Goal: Task Accomplishment & Management: Manage account settings

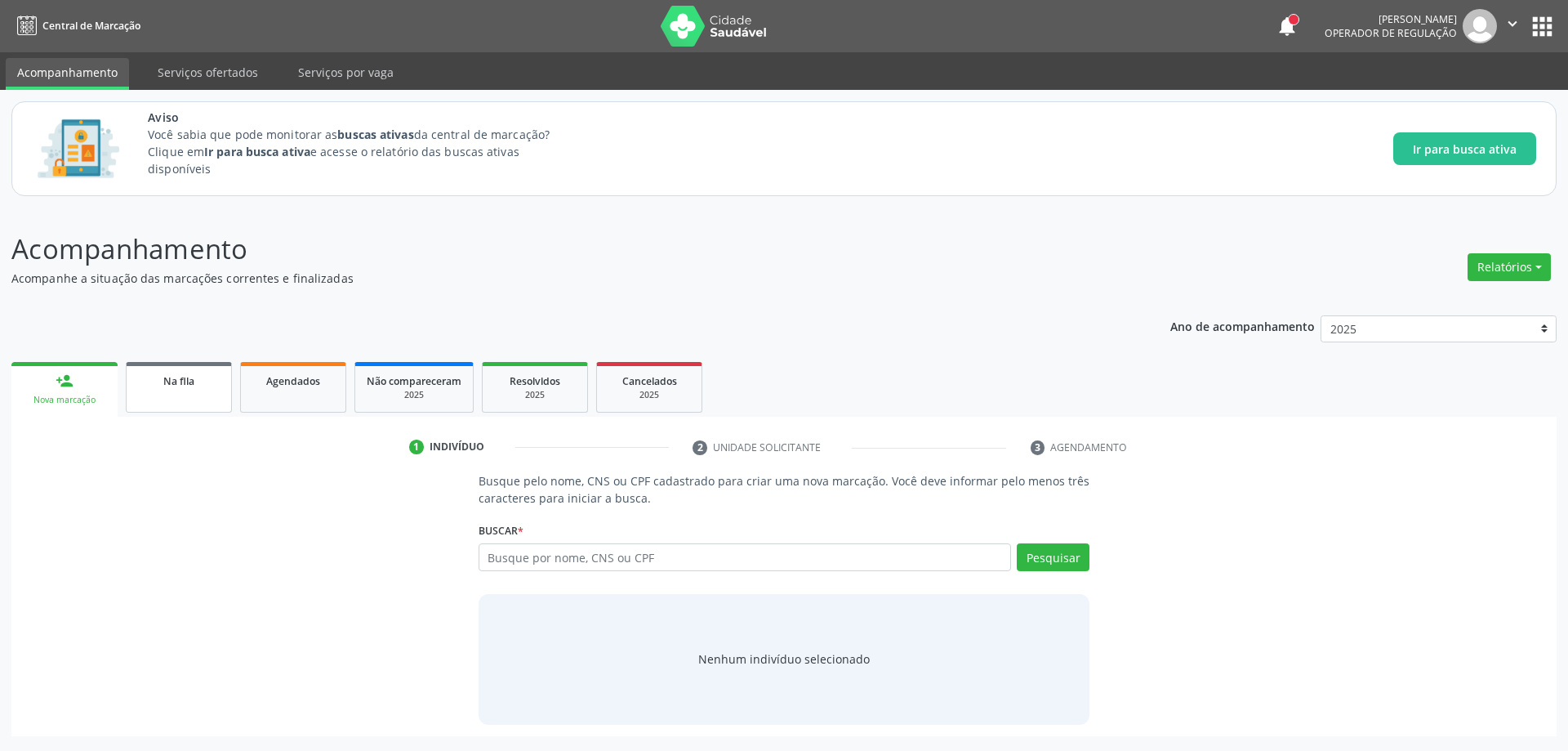
click at [156, 389] on link "Na fila" at bounding box center [179, 387] width 106 height 50
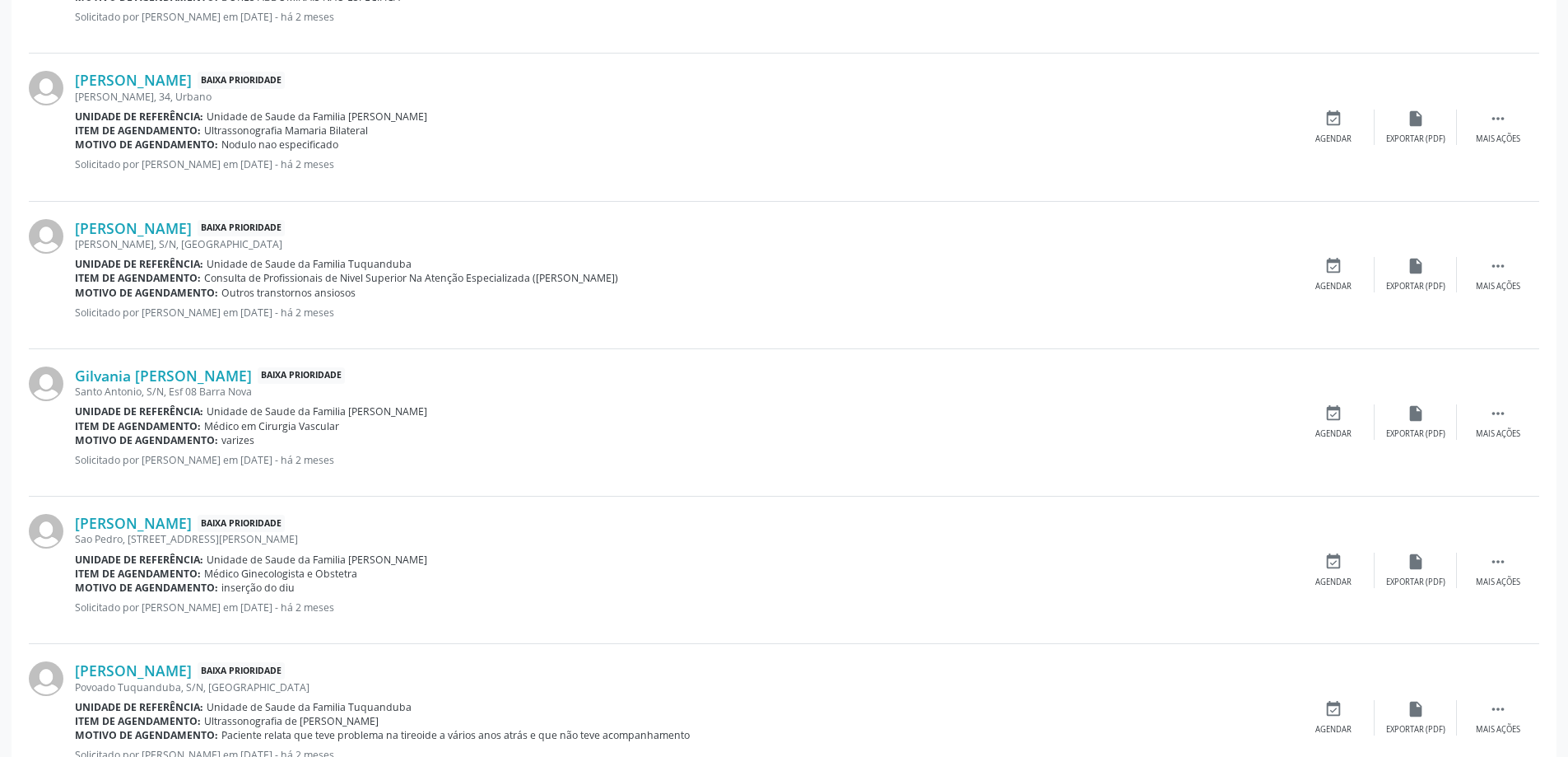
scroll to position [2188, 0]
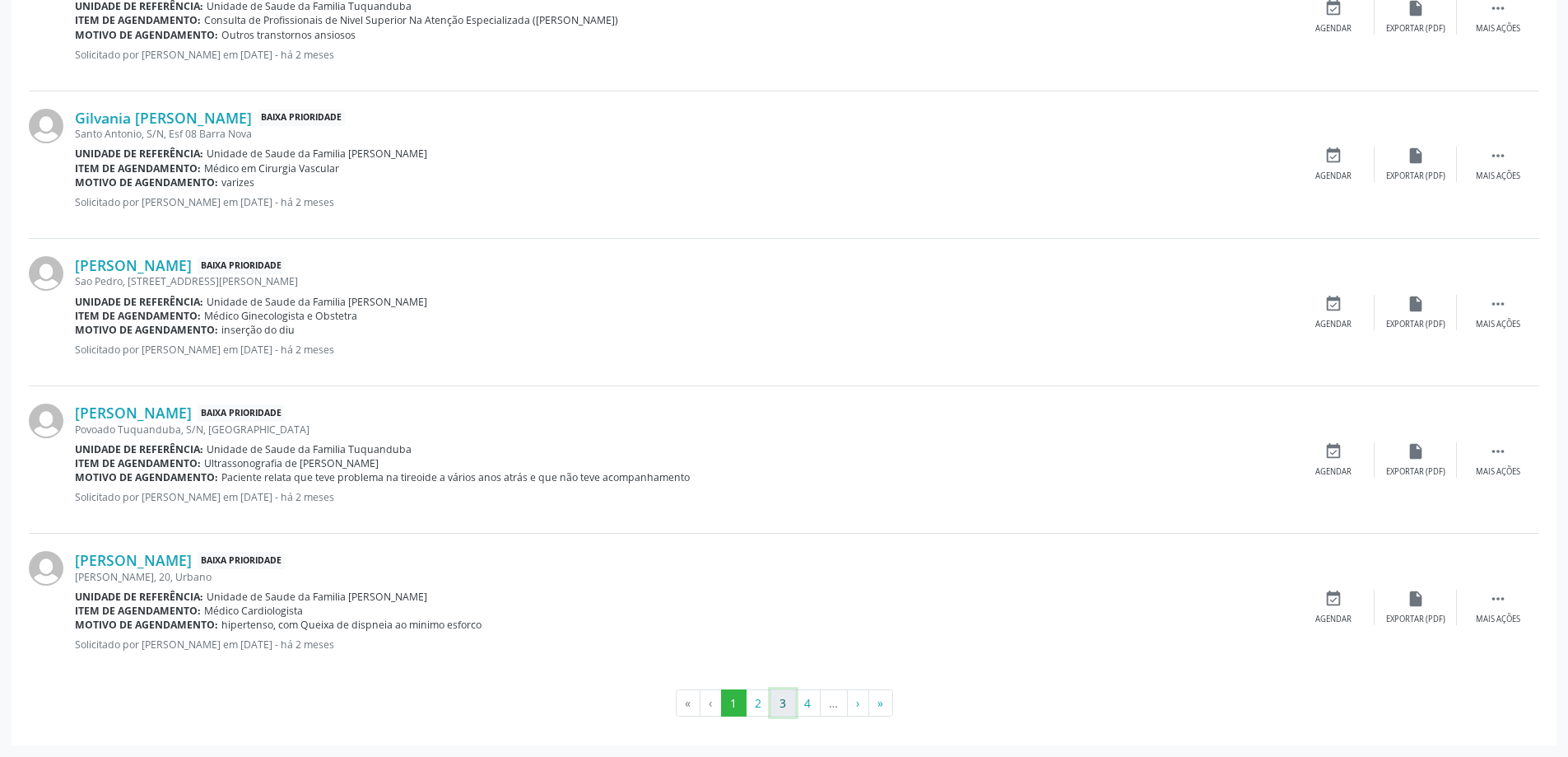
click at [784, 703] on button "3" at bounding box center [783, 703] width 25 height 28
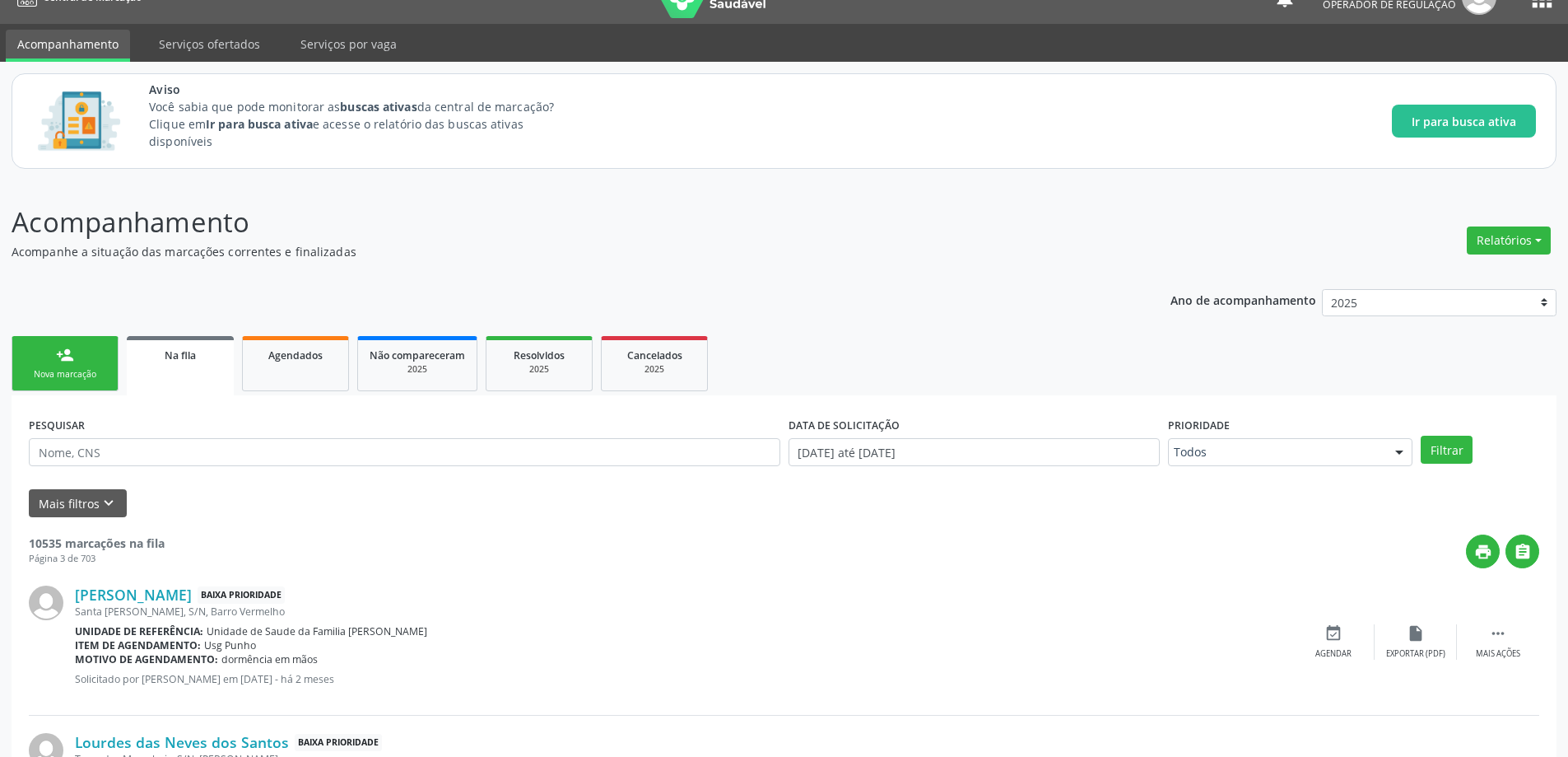
scroll to position [0, 0]
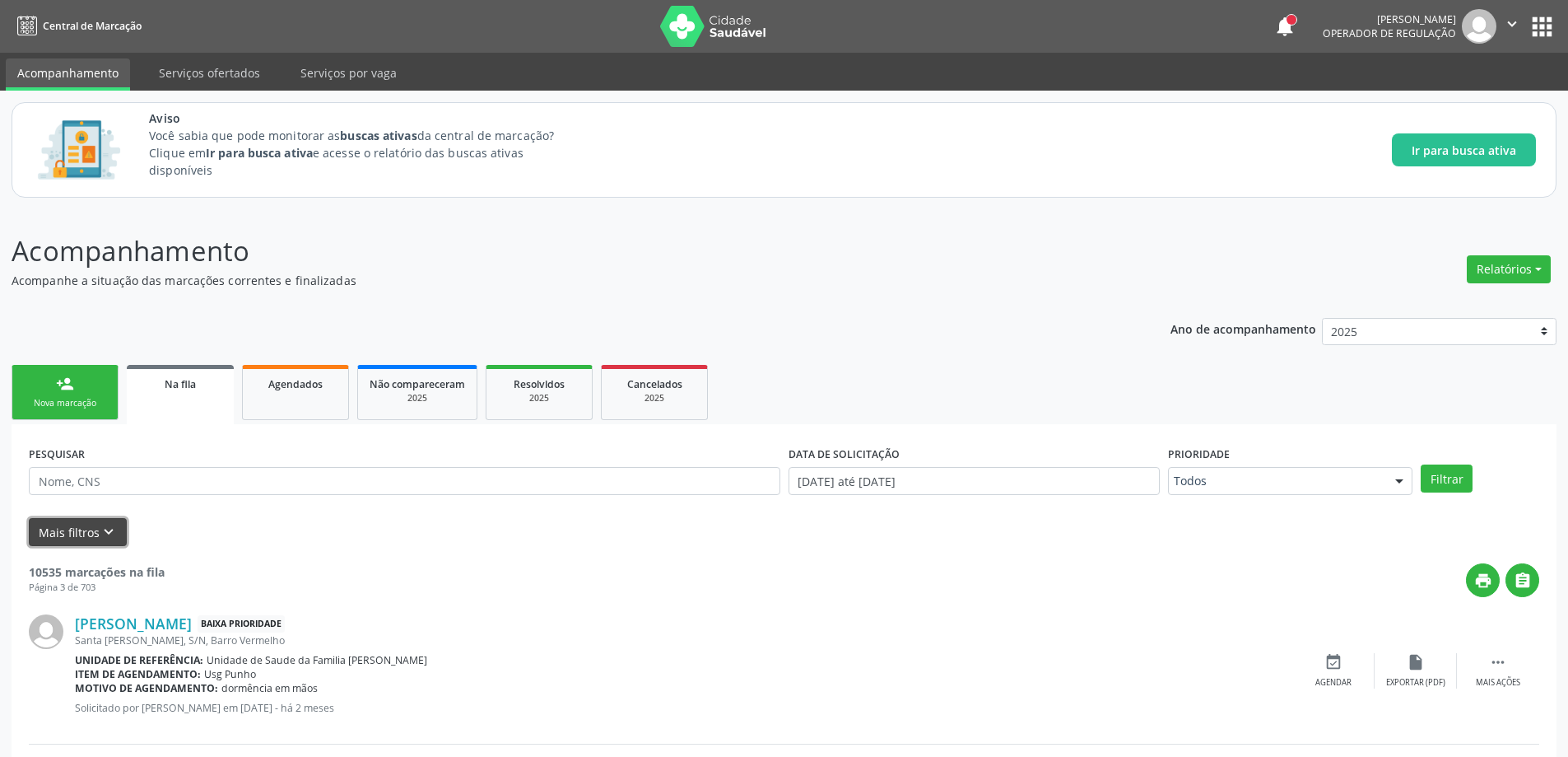
click at [96, 529] on button "Mais filtros keyboard_arrow_down" at bounding box center [78, 532] width 98 height 29
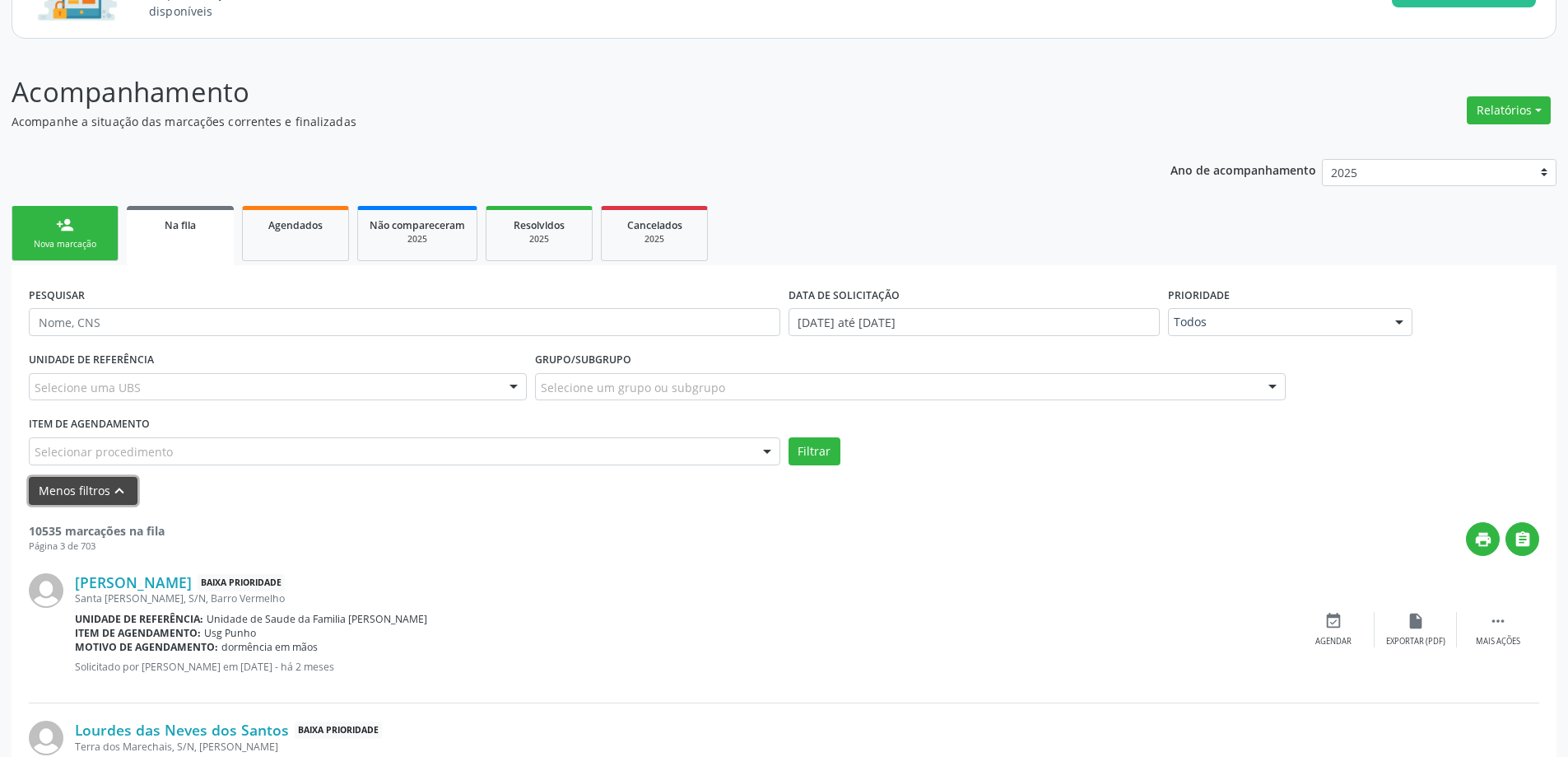
scroll to position [165, 0]
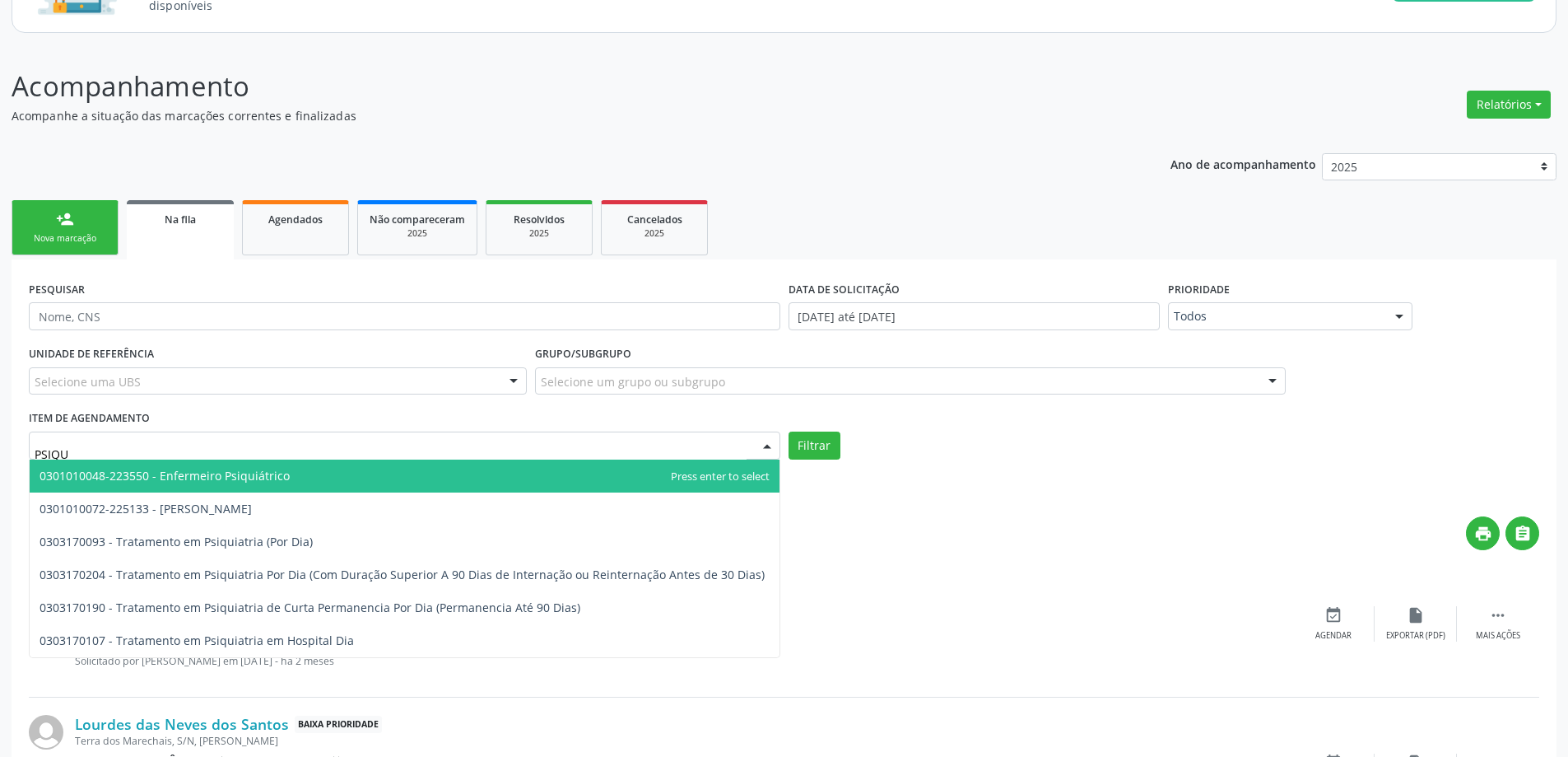
type input "PSIQUI"
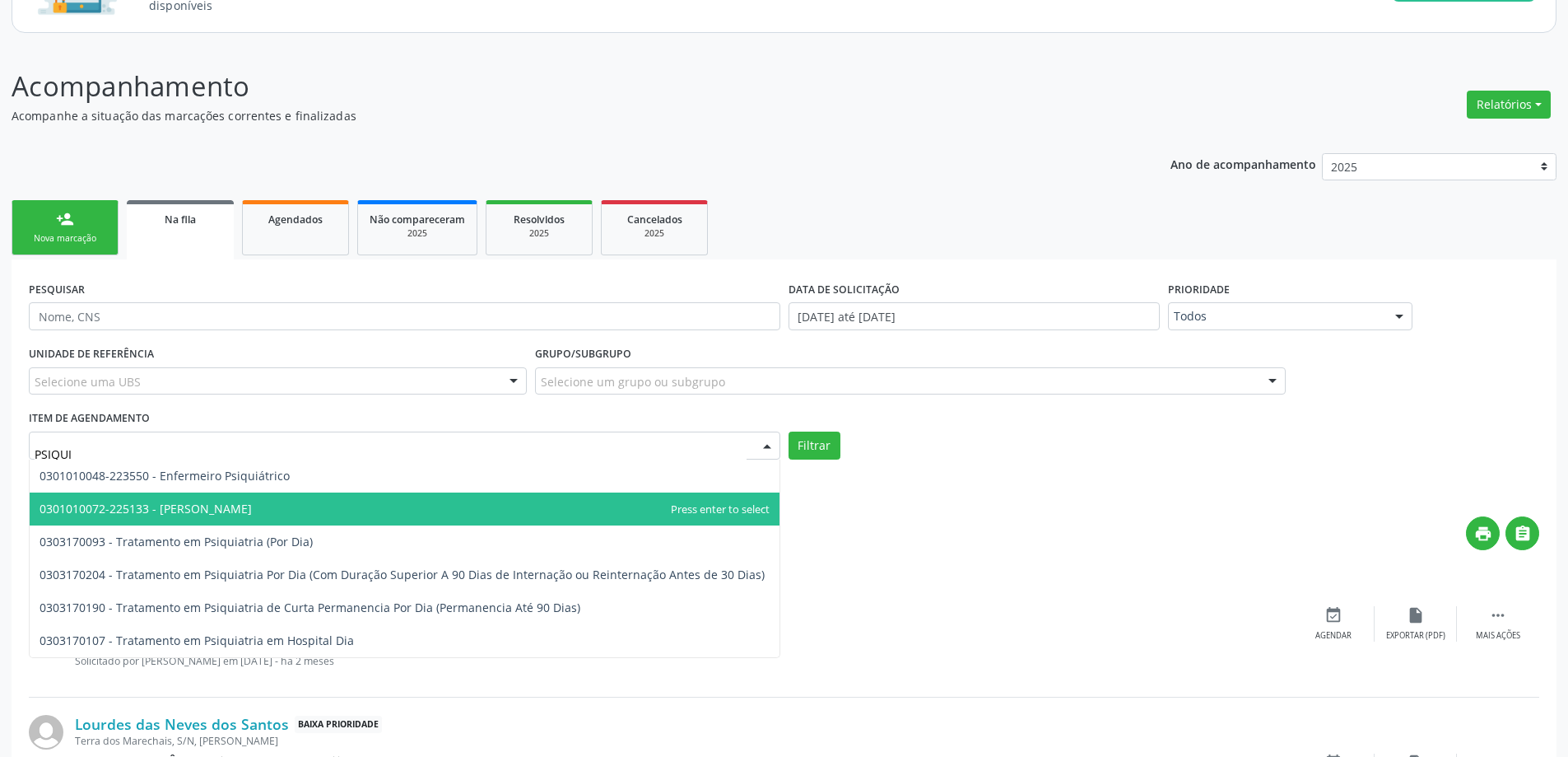
click at [126, 514] on span "0301010072-225133 - [PERSON_NAME]" at bounding box center [146, 508] width 213 height 15
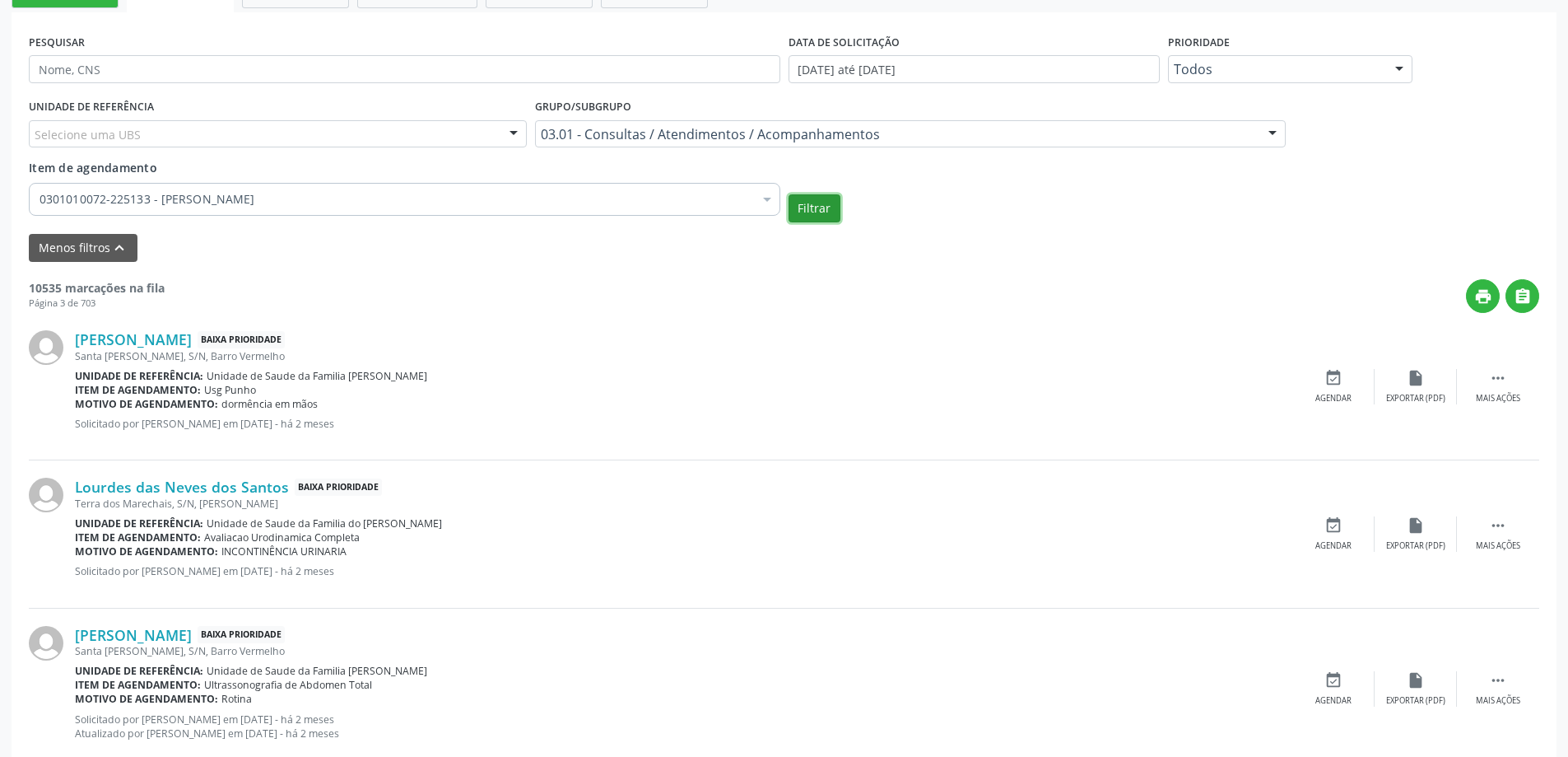
drag, startPoint x: 809, startPoint y: 217, endPoint x: 820, endPoint y: 217, distance: 11.0
click at [811, 214] on button "Filtrar" at bounding box center [814, 208] width 52 height 28
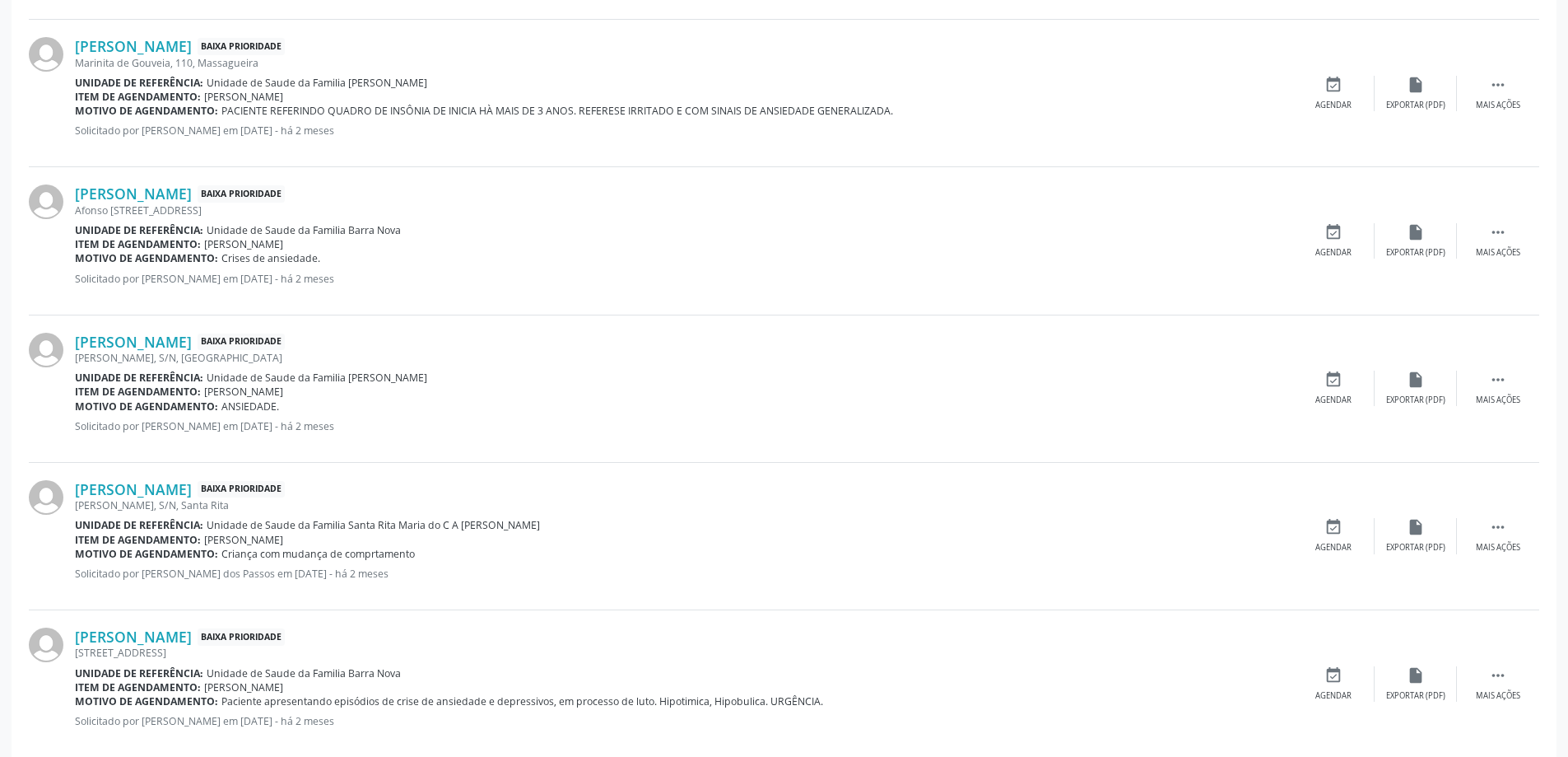
scroll to position [2314, 0]
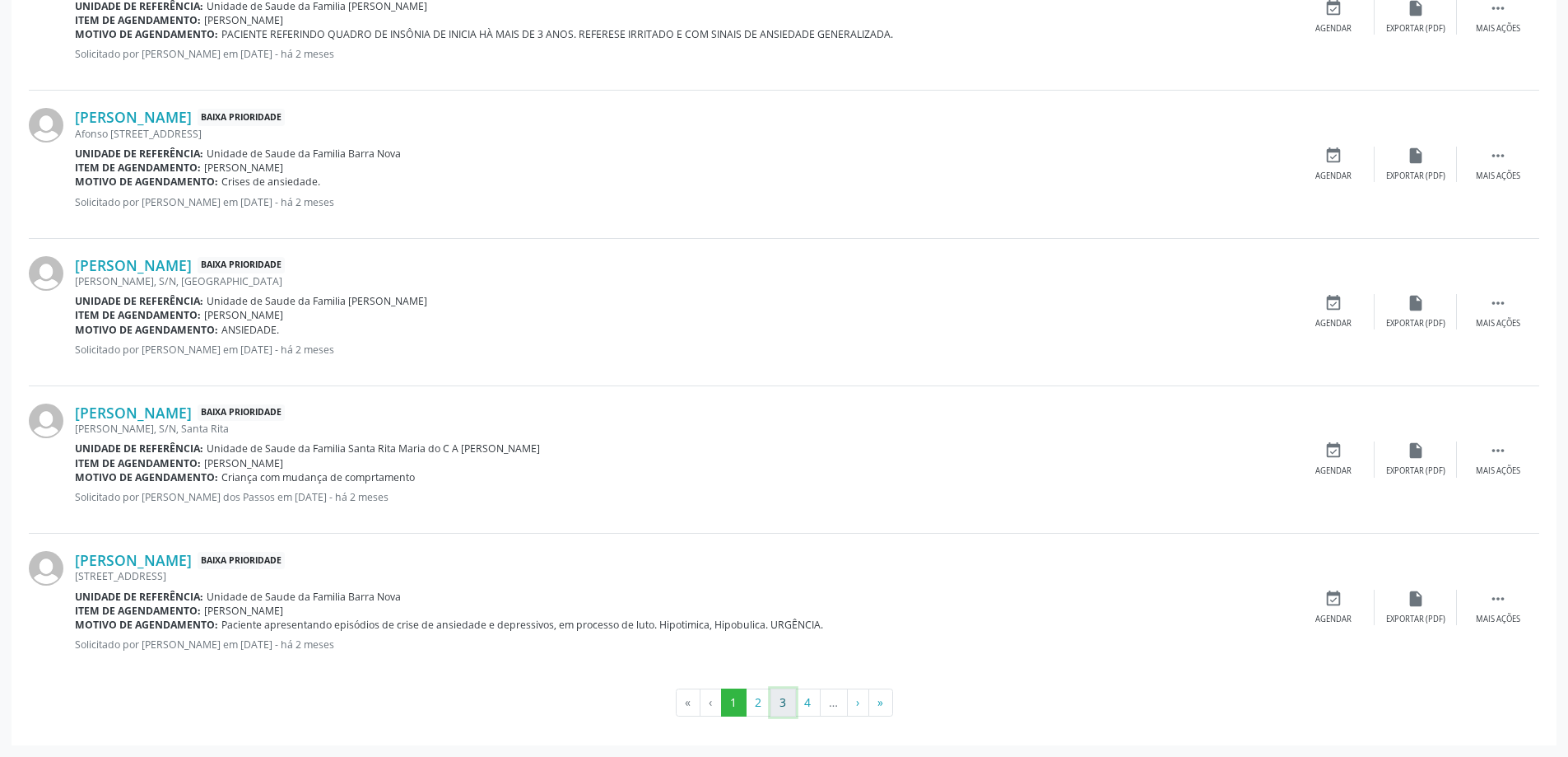
click at [778, 702] on button "3" at bounding box center [783, 702] width 25 height 28
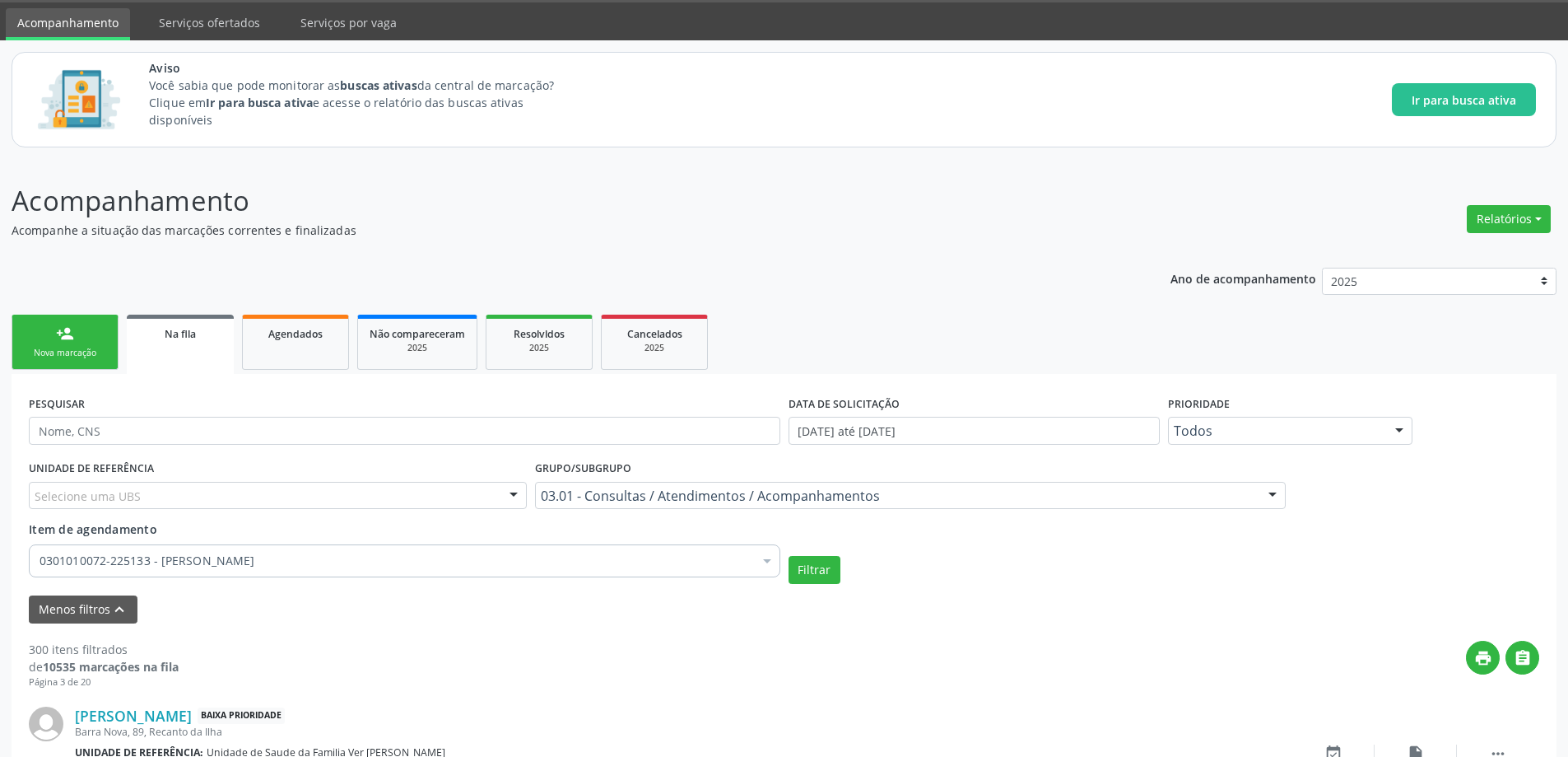
scroll to position [2285, 0]
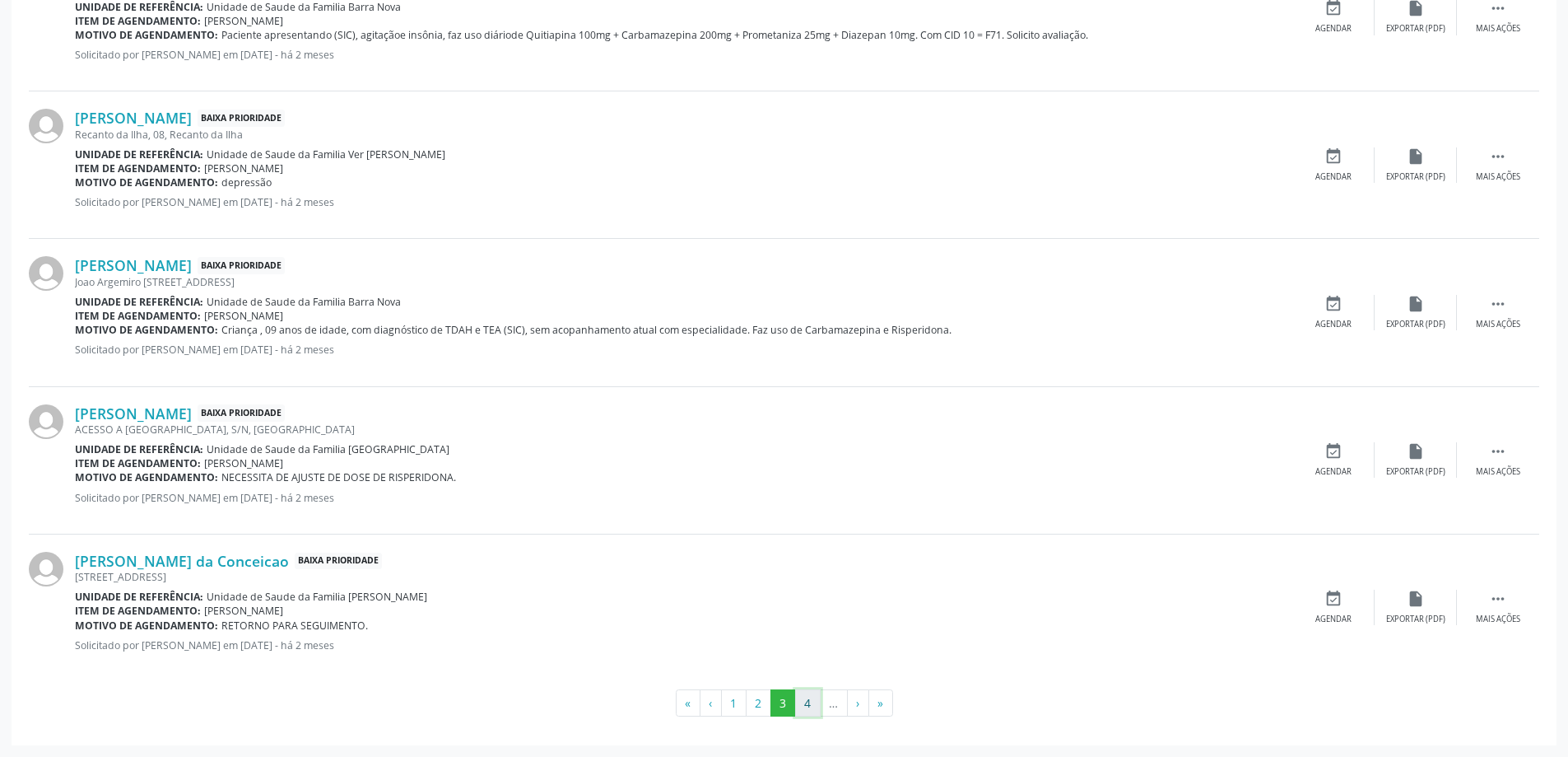
click at [803, 707] on button "4" at bounding box center [808, 703] width 25 height 28
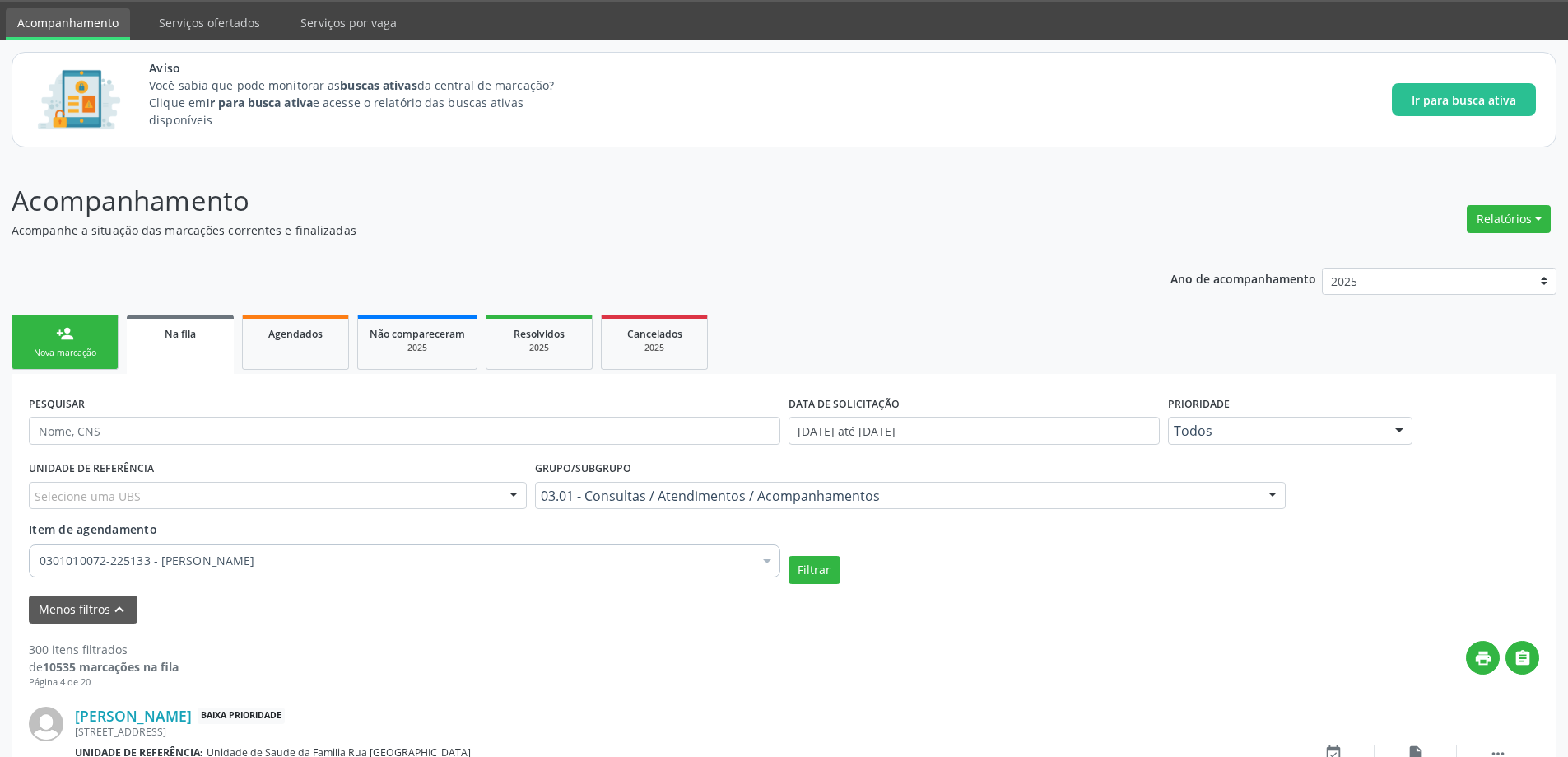
scroll to position [2299, 0]
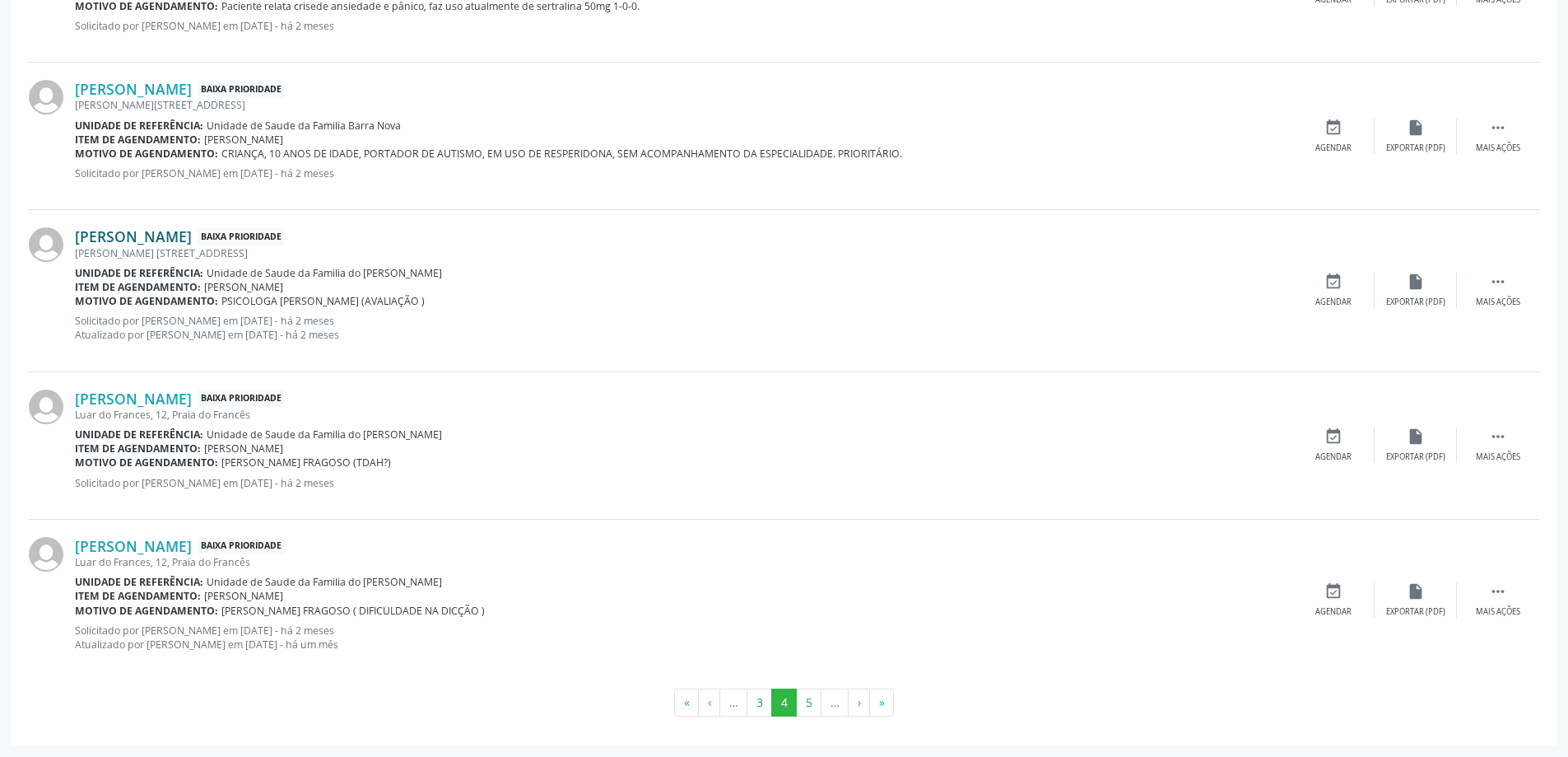
click at [171, 240] on link "[PERSON_NAME]" at bounding box center [133, 236] width 117 height 18
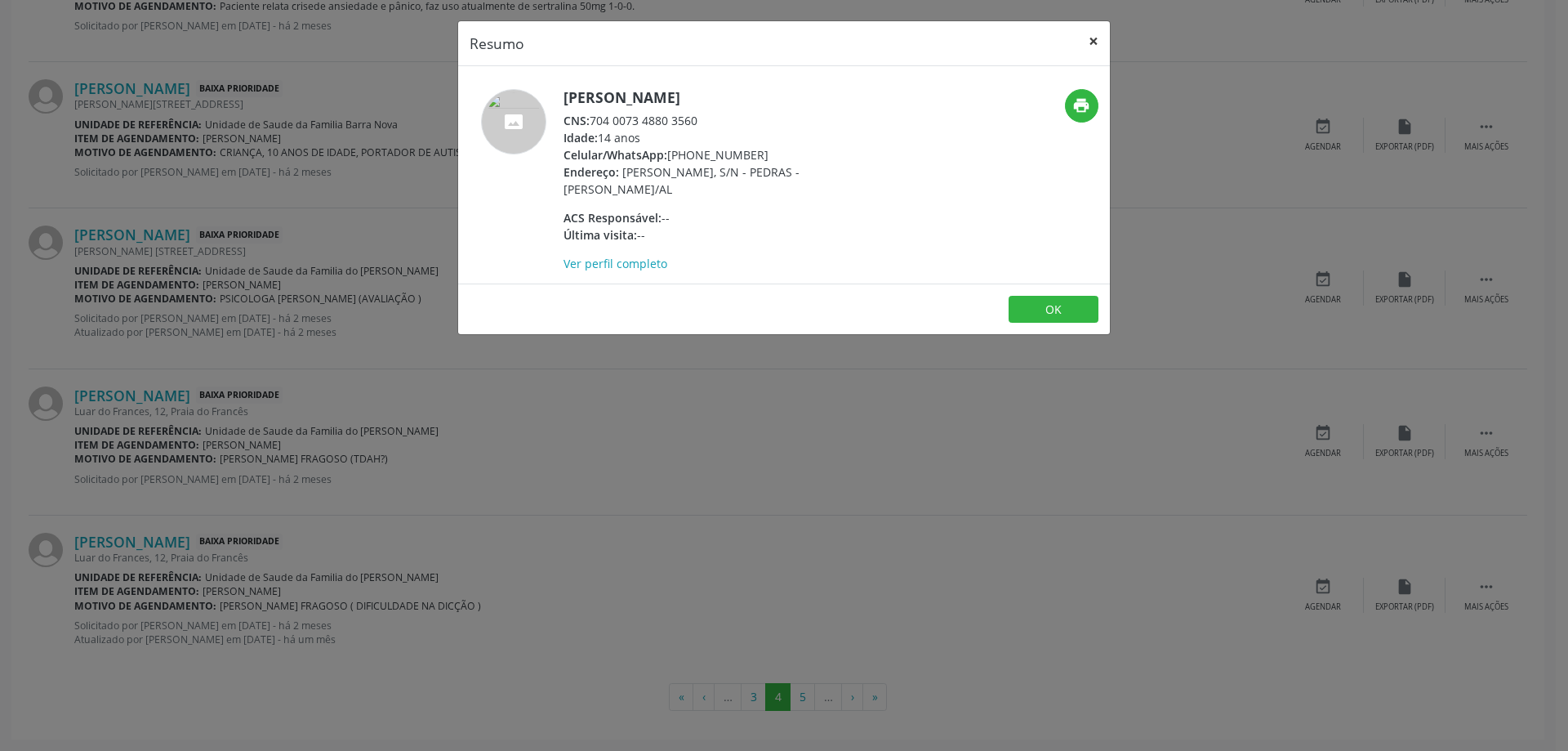
click at [1092, 41] on button "×" at bounding box center [1093, 41] width 32 height 40
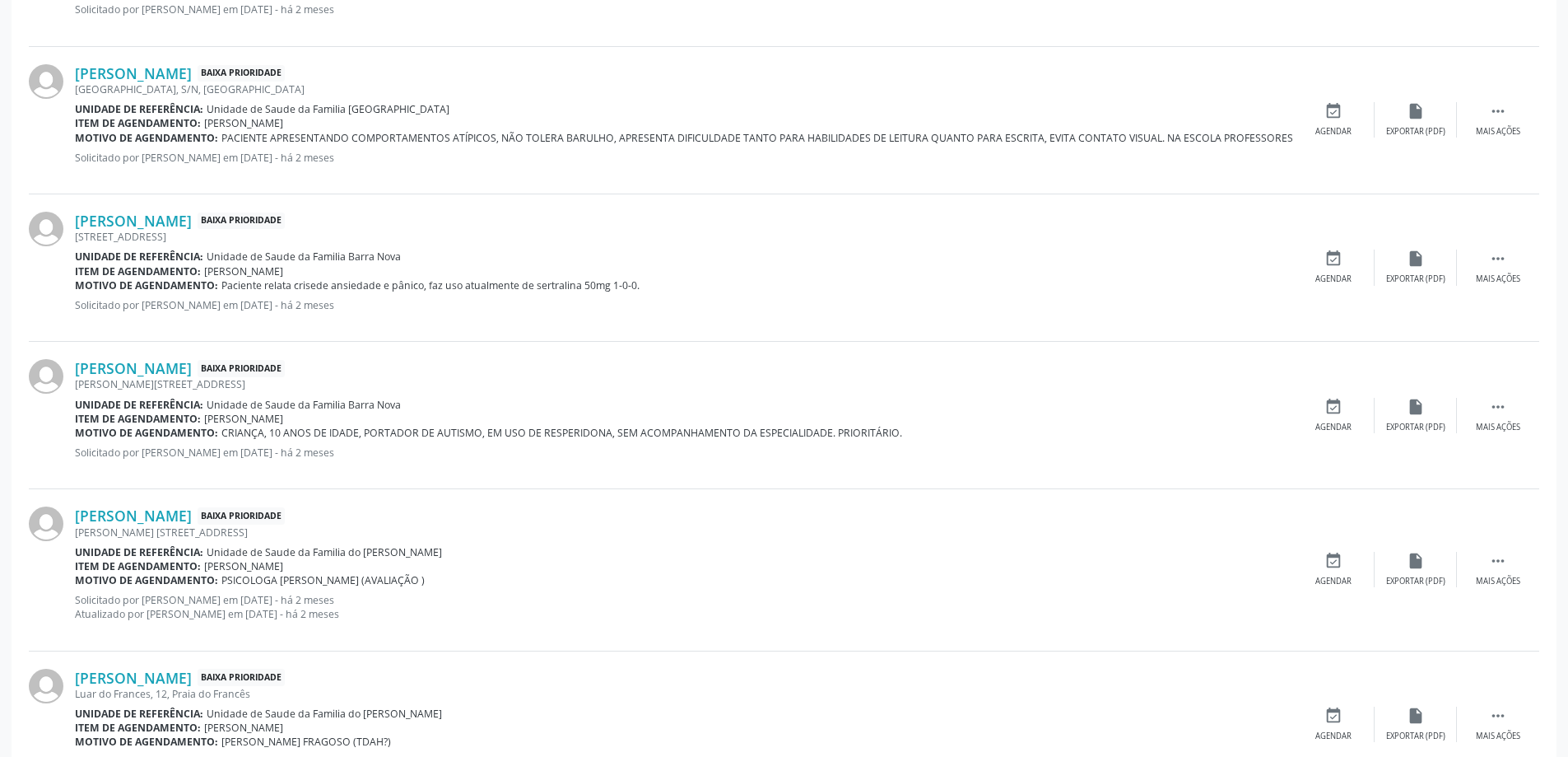
scroll to position [1970, 0]
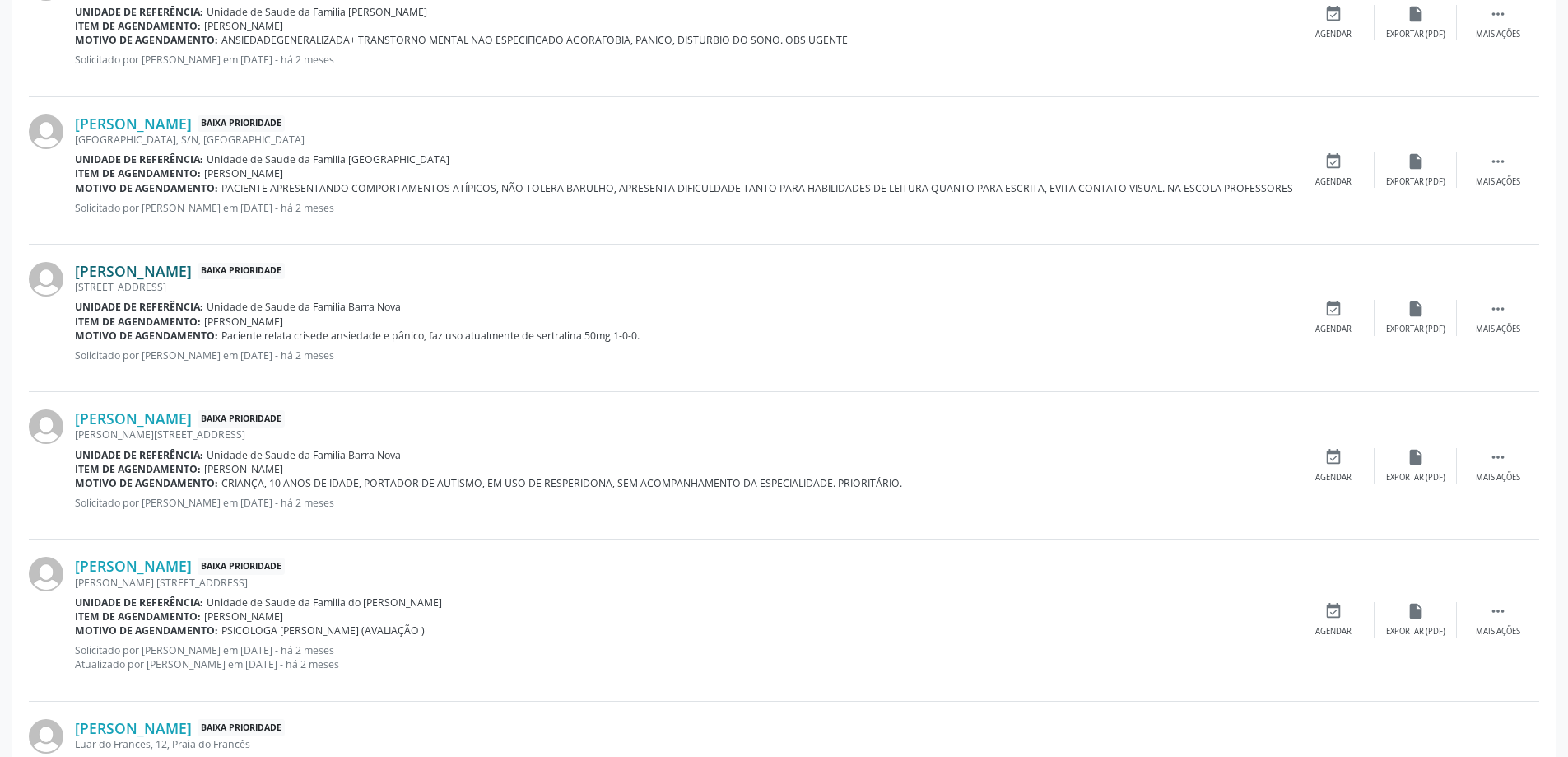
click at [147, 273] on link "[PERSON_NAME]" at bounding box center [133, 271] width 117 height 18
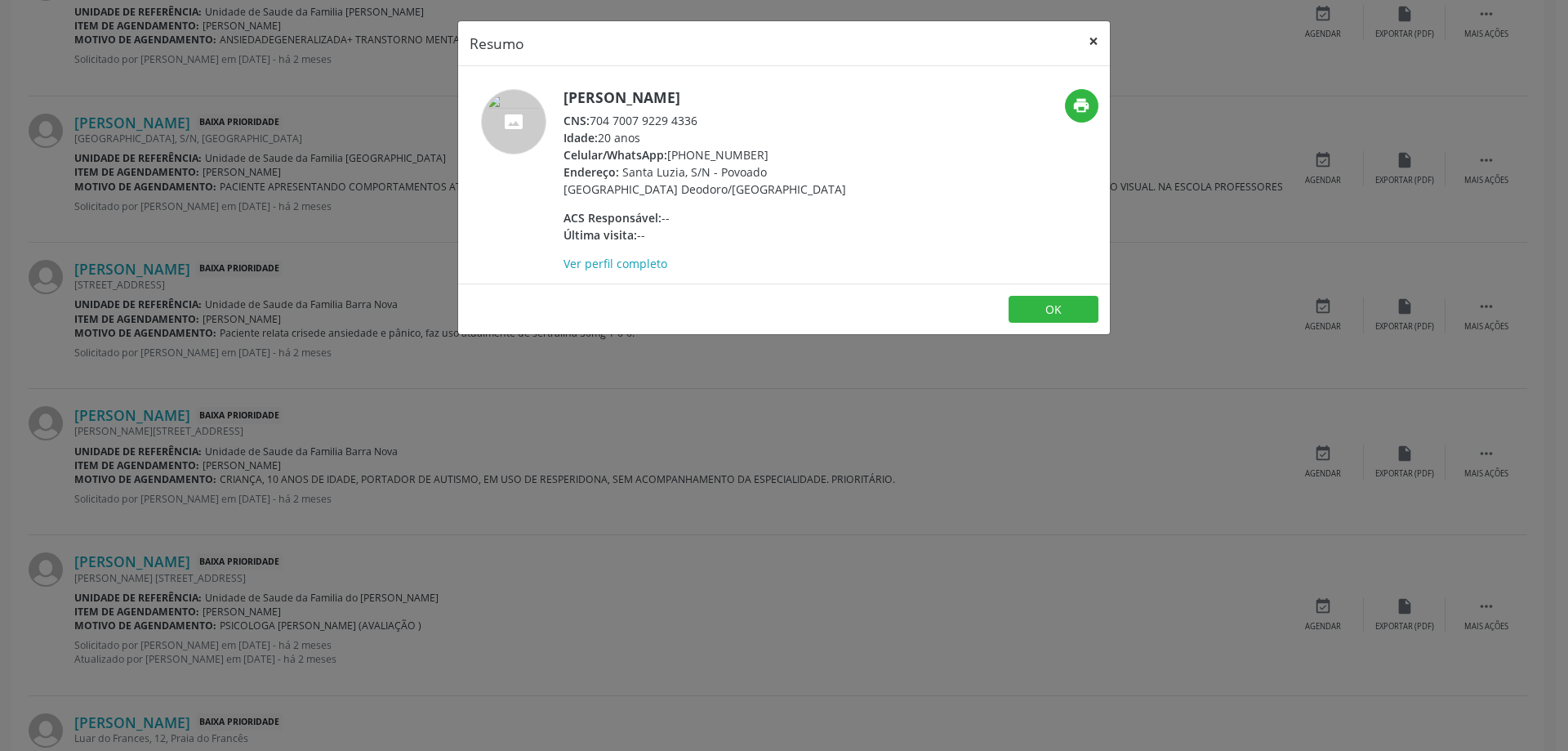
click at [1093, 44] on button "×" at bounding box center [1093, 41] width 32 height 40
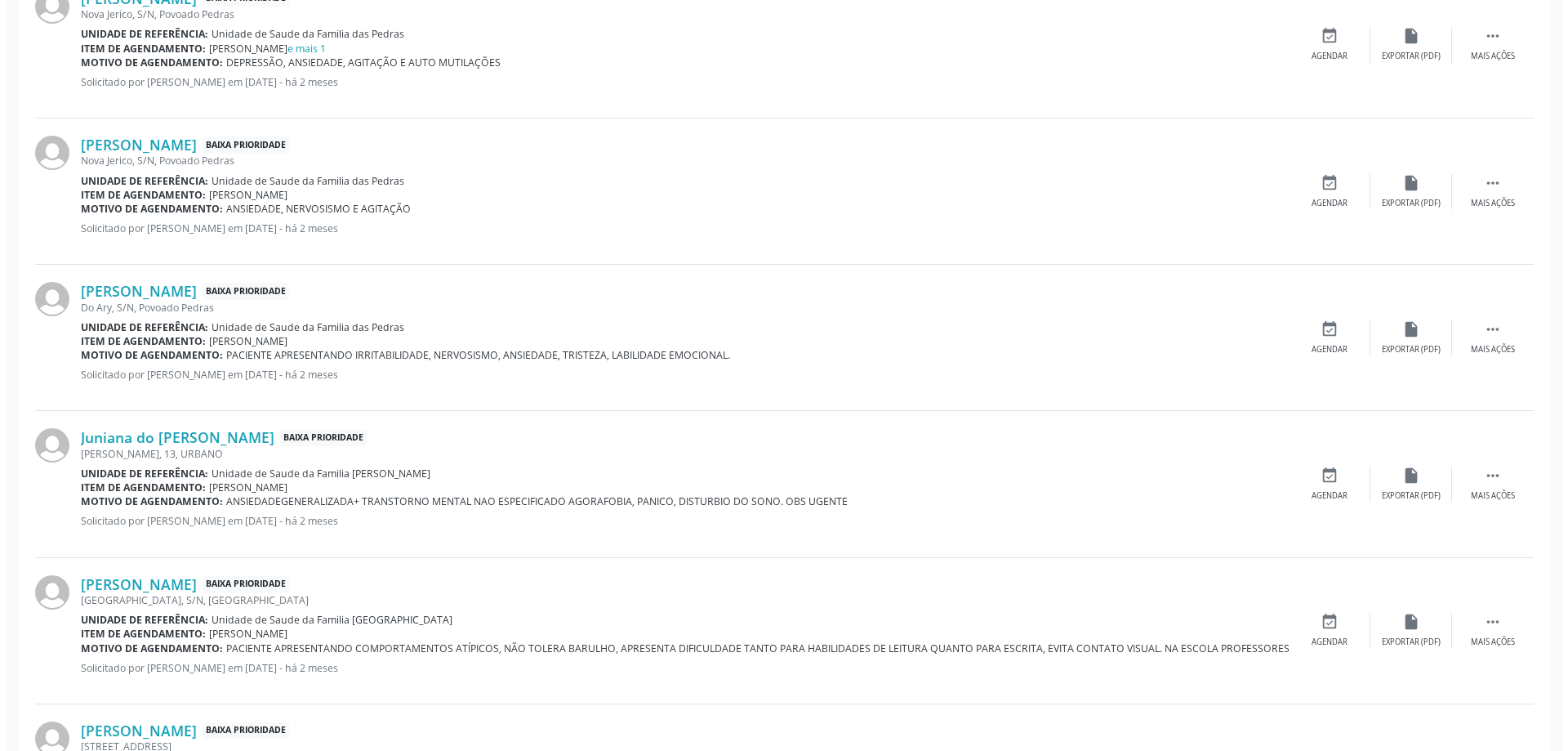
scroll to position [1464, 0]
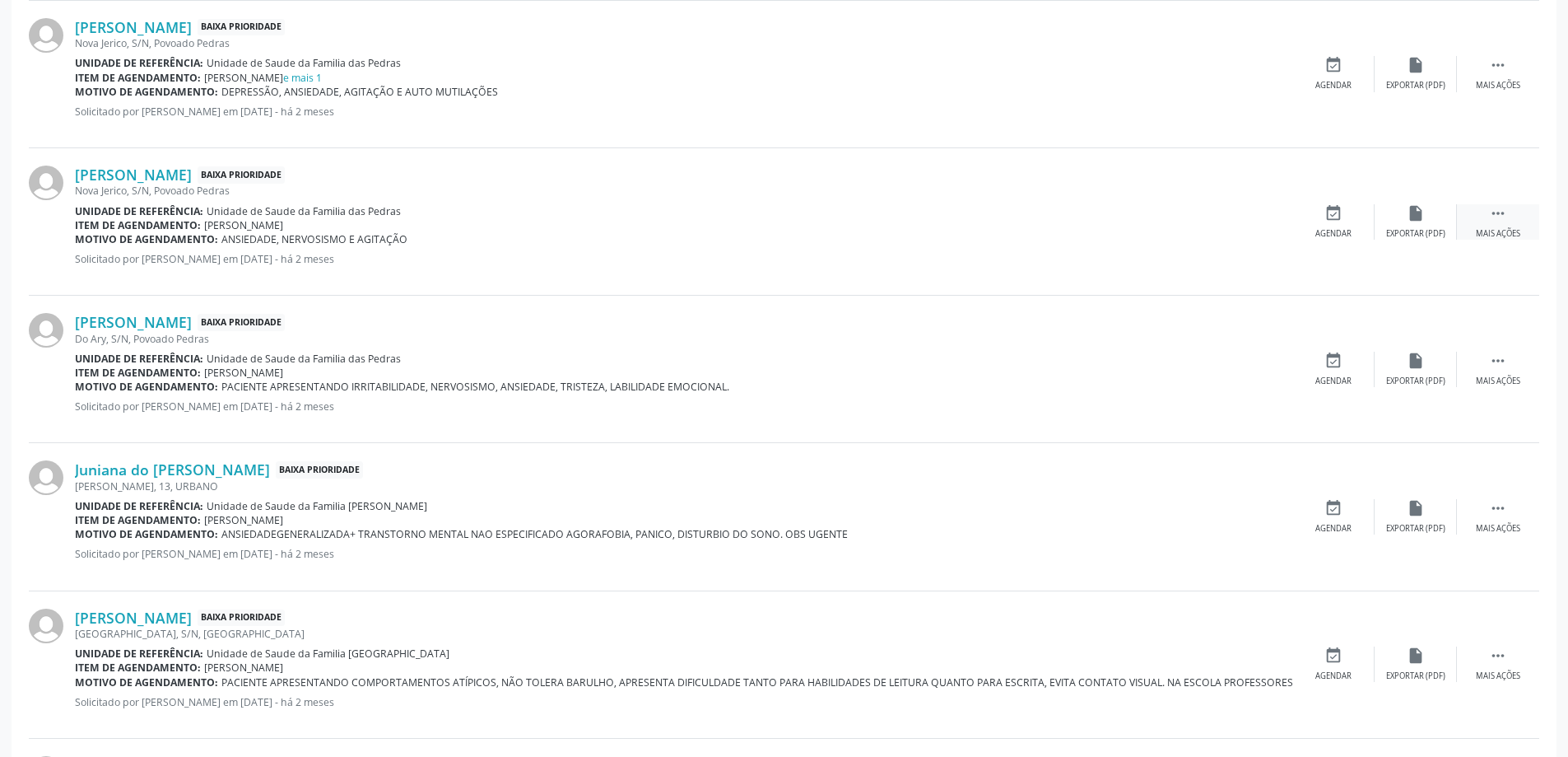
click at [1499, 216] on icon "" at bounding box center [1498, 213] width 18 height 18
click at [1328, 216] on icon "cancel" at bounding box center [1334, 213] width 18 height 18
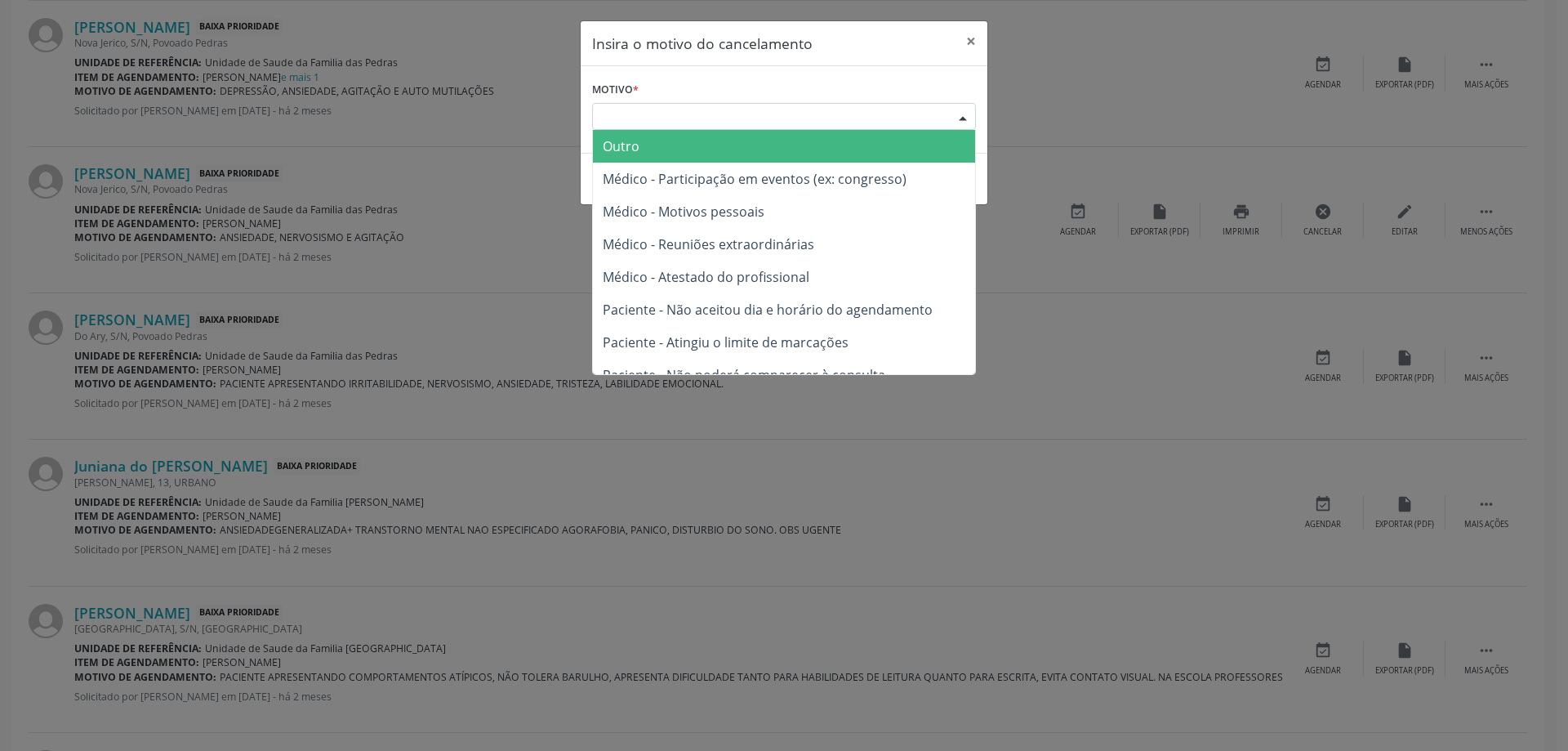
click at [630, 113] on div "Escolha o motivo" at bounding box center [783, 117] width 383 height 28
click at [639, 152] on span "Outro" at bounding box center [783, 146] width 382 height 32
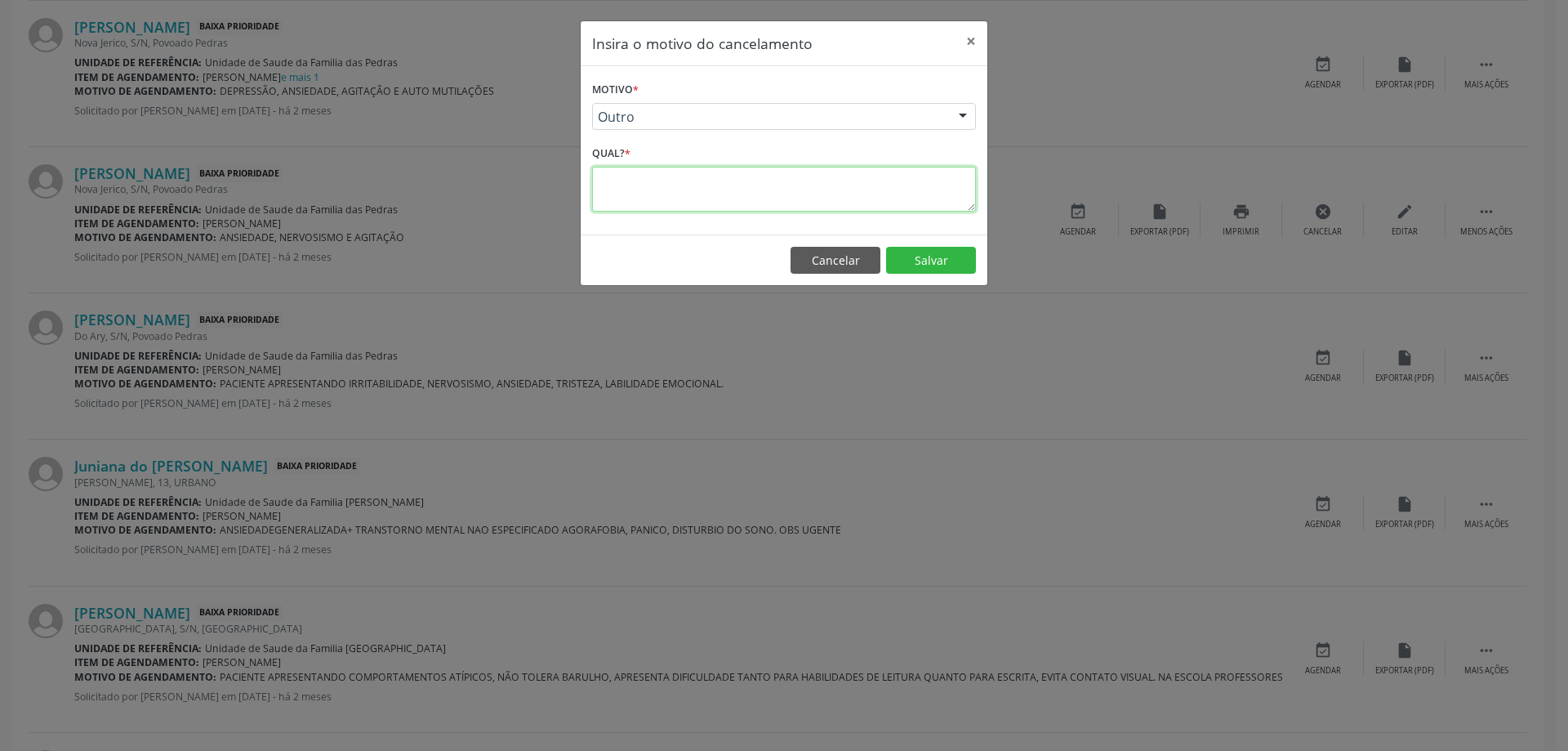
click at [649, 187] on textarea at bounding box center [783, 189] width 383 height 45
type textarea "MARCADO"
click at [929, 265] on button "Salvar" at bounding box center [930, 261] width 90 height 28
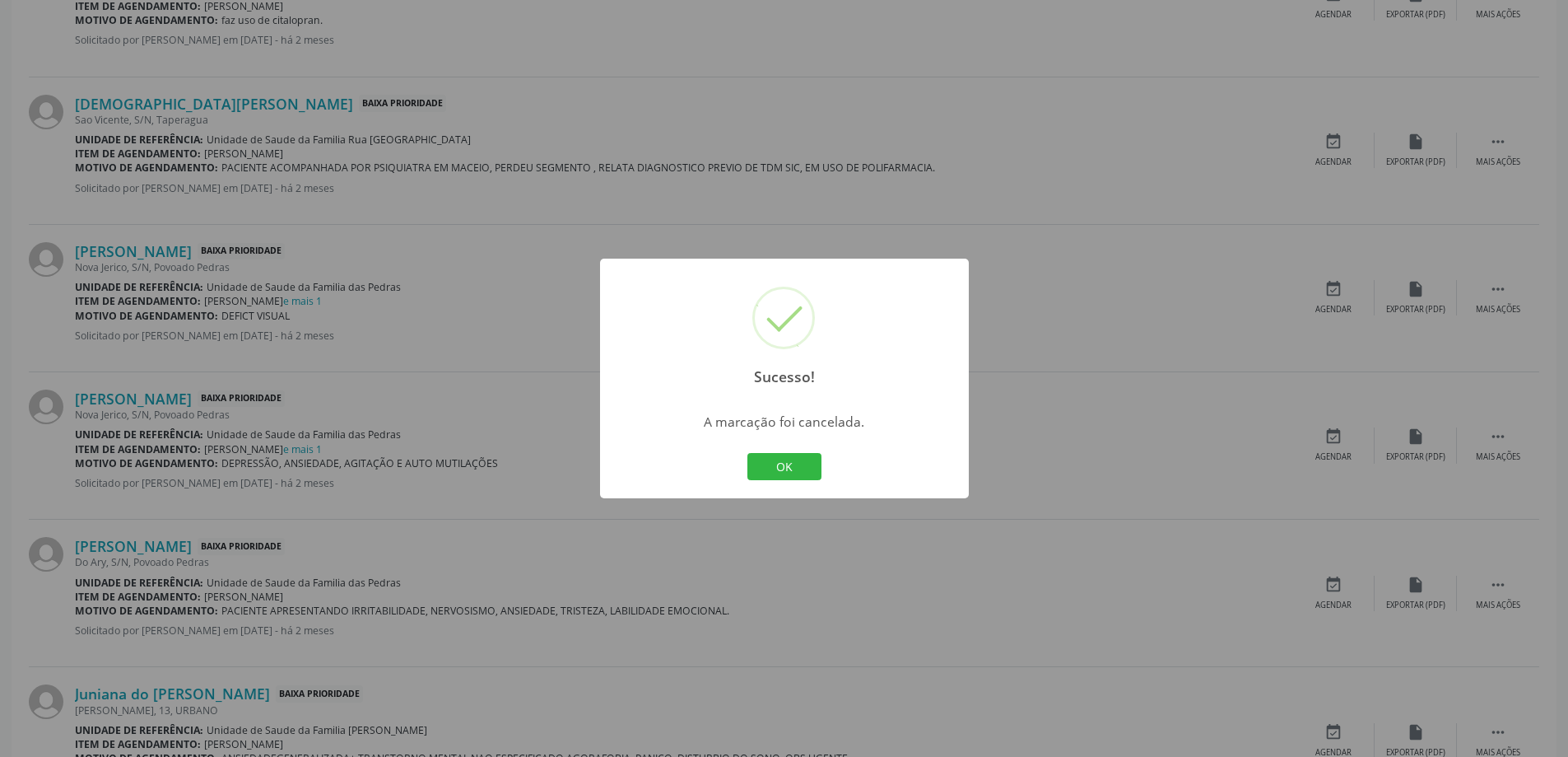
scroll to position [1065, 0]
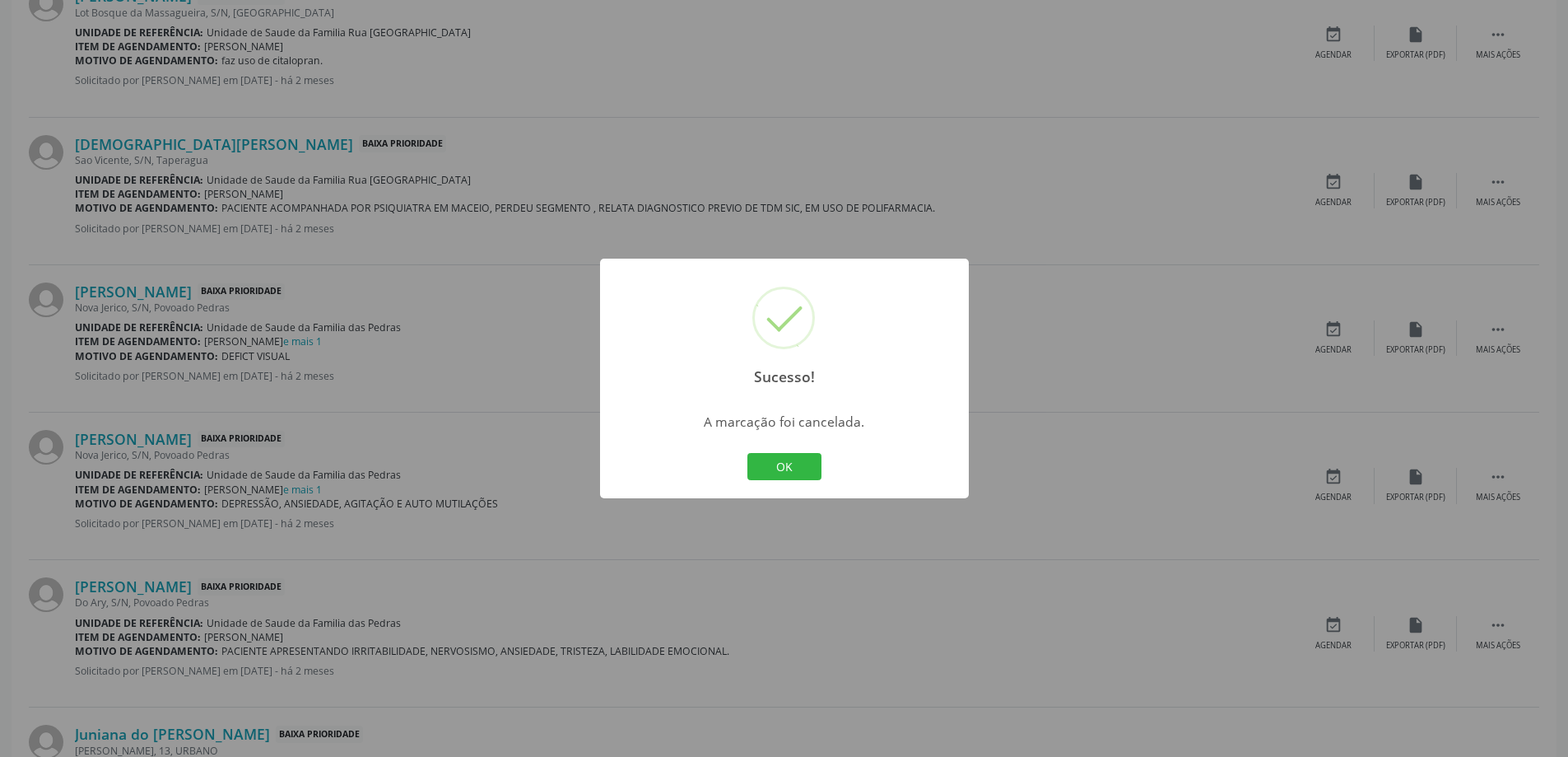
click at [104, 447] on div "Sucesso! × A marcação foi cancelada. OK Cancel" at bounding box center [784, 378] width 1568 height 757
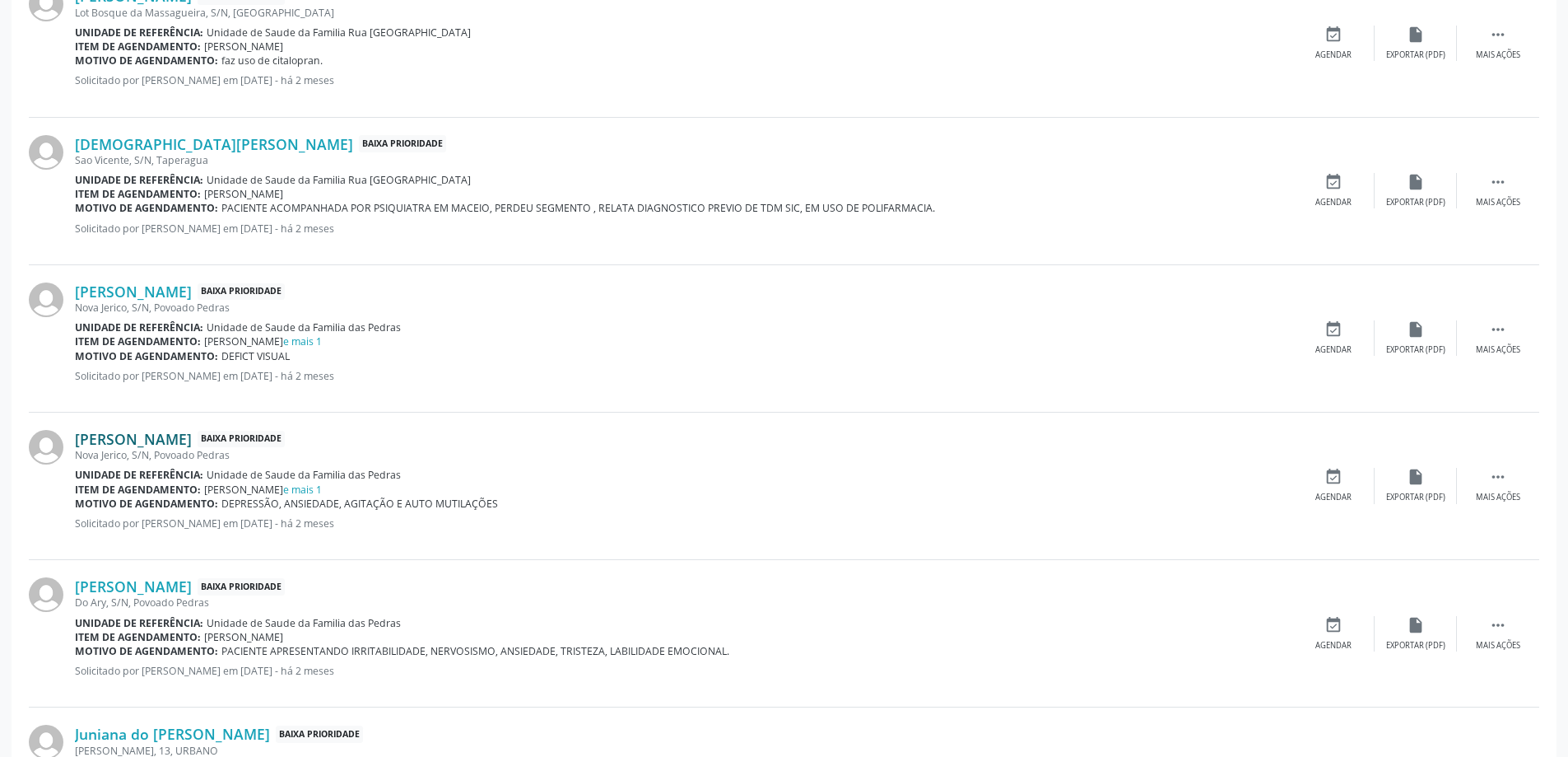
click at [104, 445] on link "[PERSON_NAME]" at bounding box center [133, 439] width 117 height 18
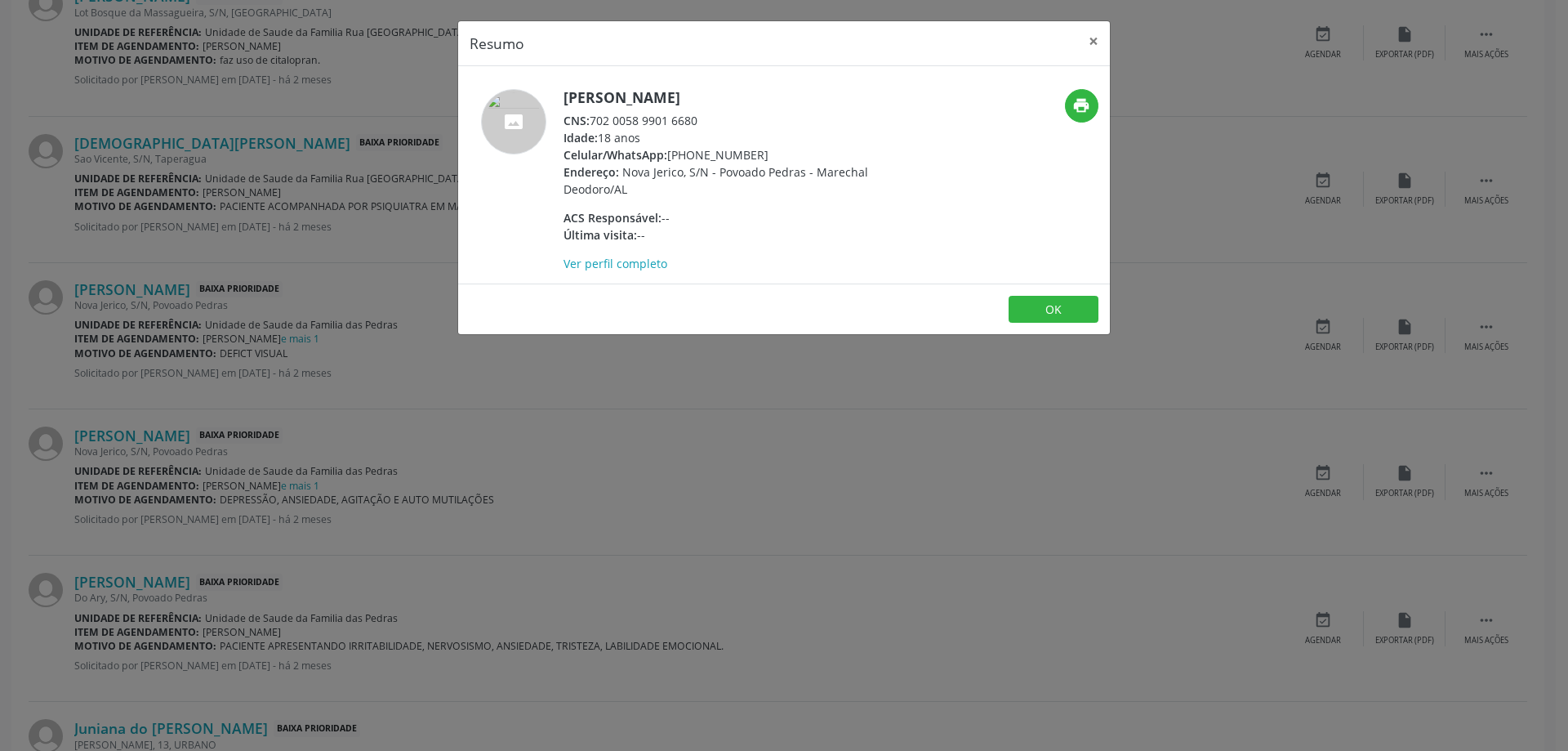
drag, startPoint x: 698, startPoint y: 119, endPoint x: 594, endPoint y: 119, distance: 104.0
click at [594, 119] on div "CNS: 702 0058 9901 6680" at bounding box center [722, 120] width 318 height 17
copy div "702 0058 9901 6680"
click at [1098, 40] on button "×" at bounding box center [1093, 41] width 32 height 40
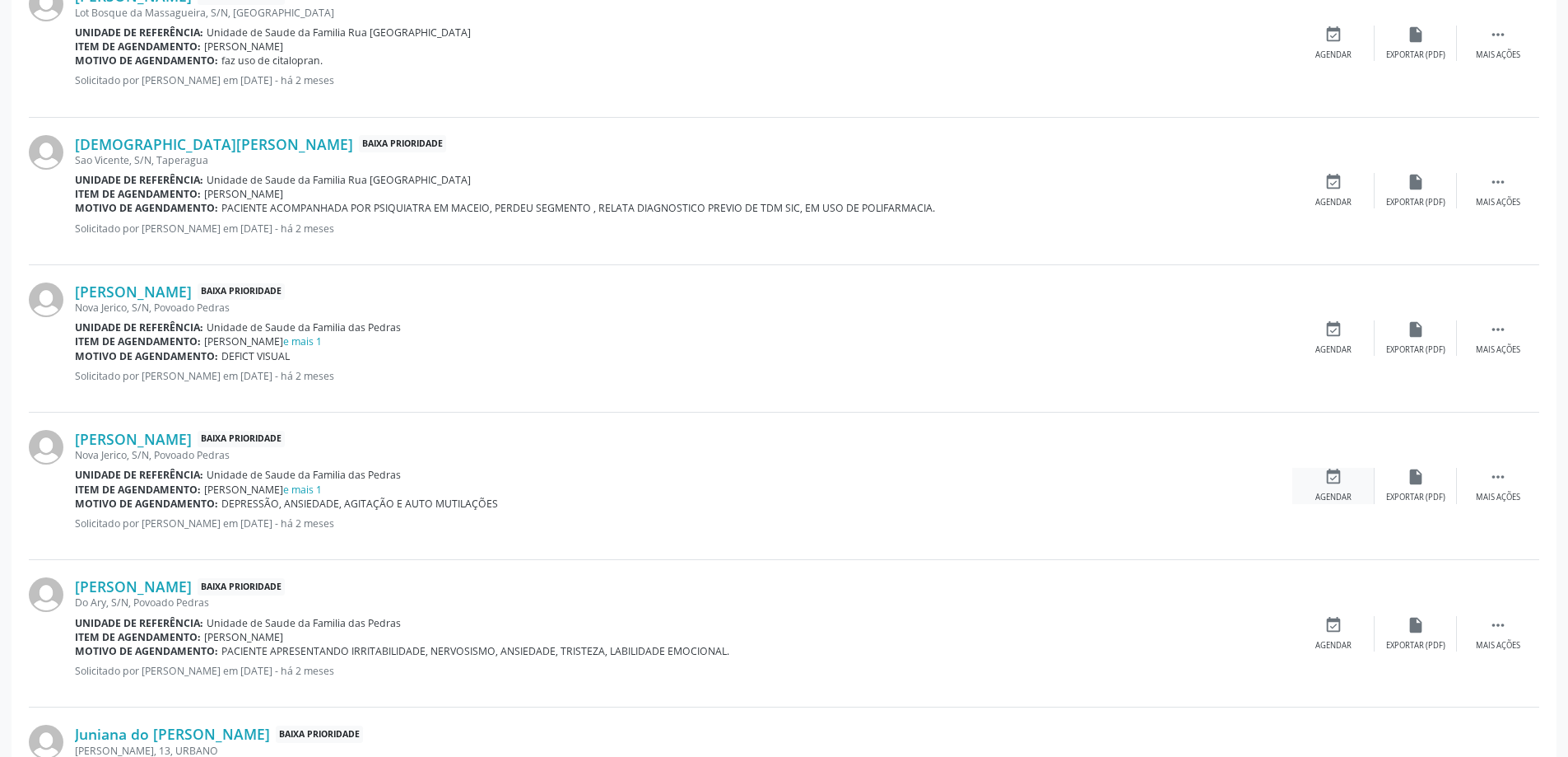
click at [1341, 479] on icon "event_available" at bounding box center [1334, 476] width 18 height 18
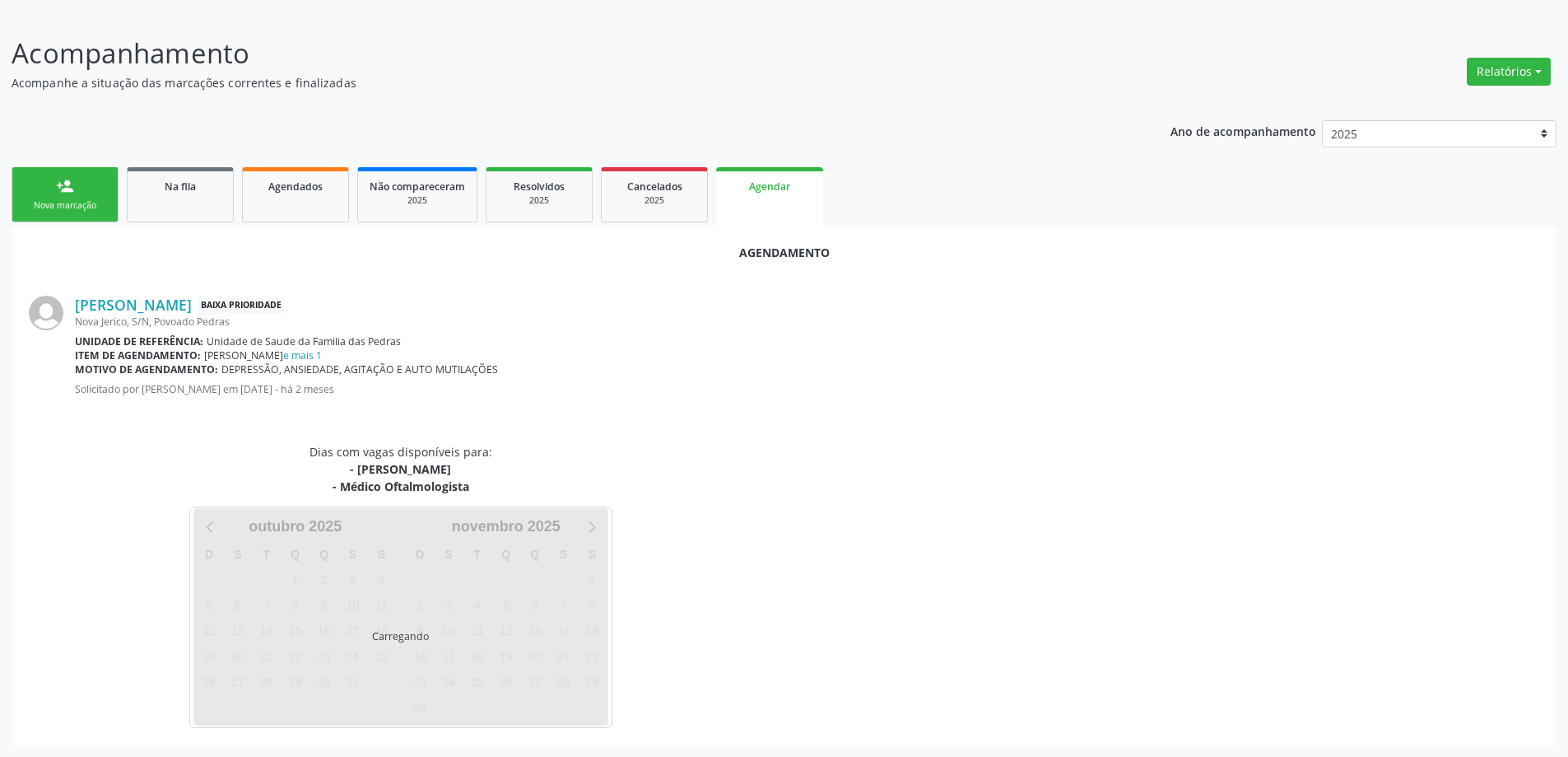
scroll to position [285, 0]
